Goal: Navigation & Orientation: Find specific page/section

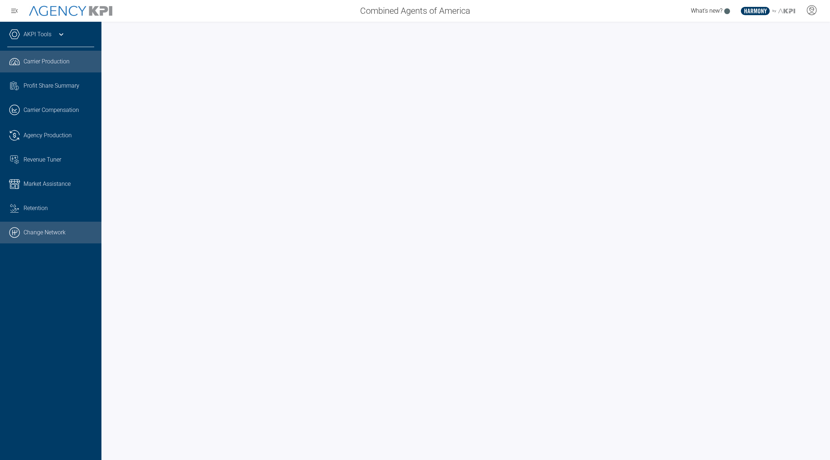
click at [74, 237] on link ".cls-1{fill:none;stroke:#000;stroke-linecap:round;stroke-linejoin:round;stroke-…" at bounding box center [50, 233] width 101 height 22
click at [80, 92] on link "Task List Cash Streamline Icon: [URL][DOMAIN_NAME] Profit Share Summary" at bounding box center [50, 86] width 101 height 20
click at [64, 66] on link ".cls-1{fill:none;stroke:#221f20;stroke-linecap:round;stroke-linejoin:round;stro…" at bounding box center [50, 62] width 101 height 22
click at [47, 89] on span "Profit Share Summary" at bounding box center [52, 86] width 56 height 9
click at [58, 59] on span "Carrier Production" at bounding box center [47, 61] width 46 height 9
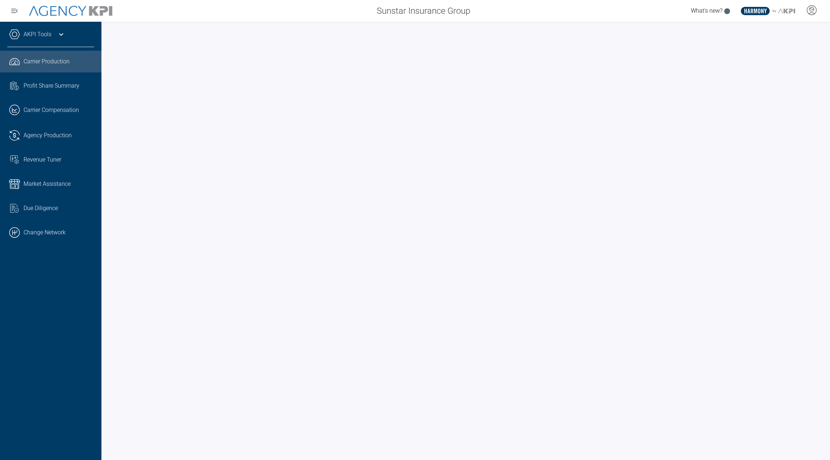
click at [58, 32] on icon at bounding box center [61, 34] width 9 height 9
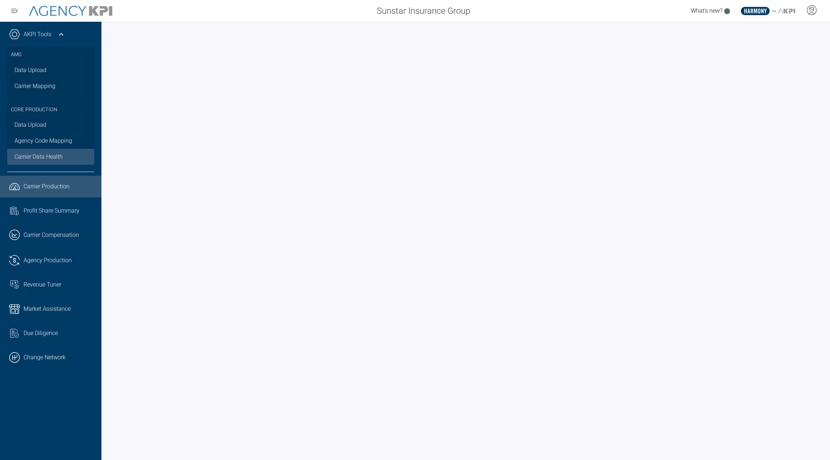
click at [34, 157] on span "Carrier Data Health" at bounding box center [38, 157] width 48 height 9
